Goal: Information Seeking & Learning: Learn about a topic

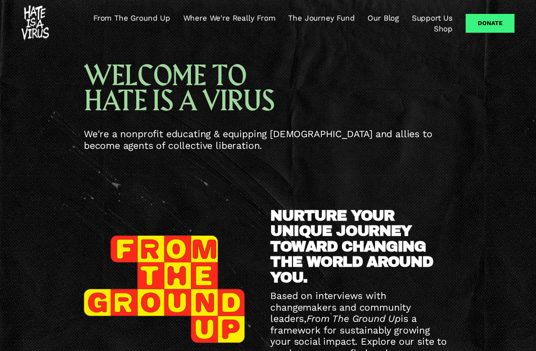
click at [131, 18] on span "From The Ground Up" at bounding box center [131, 17] width 77 height 9
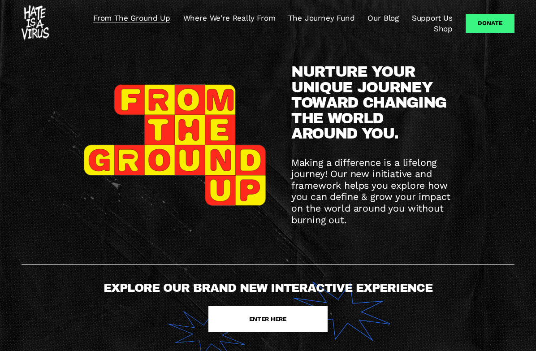
click at [267, 318] on span "ENTER HERE" at bounding box center [267, 318] width 37 height 7
